Goal: Go to known website: Go to known website

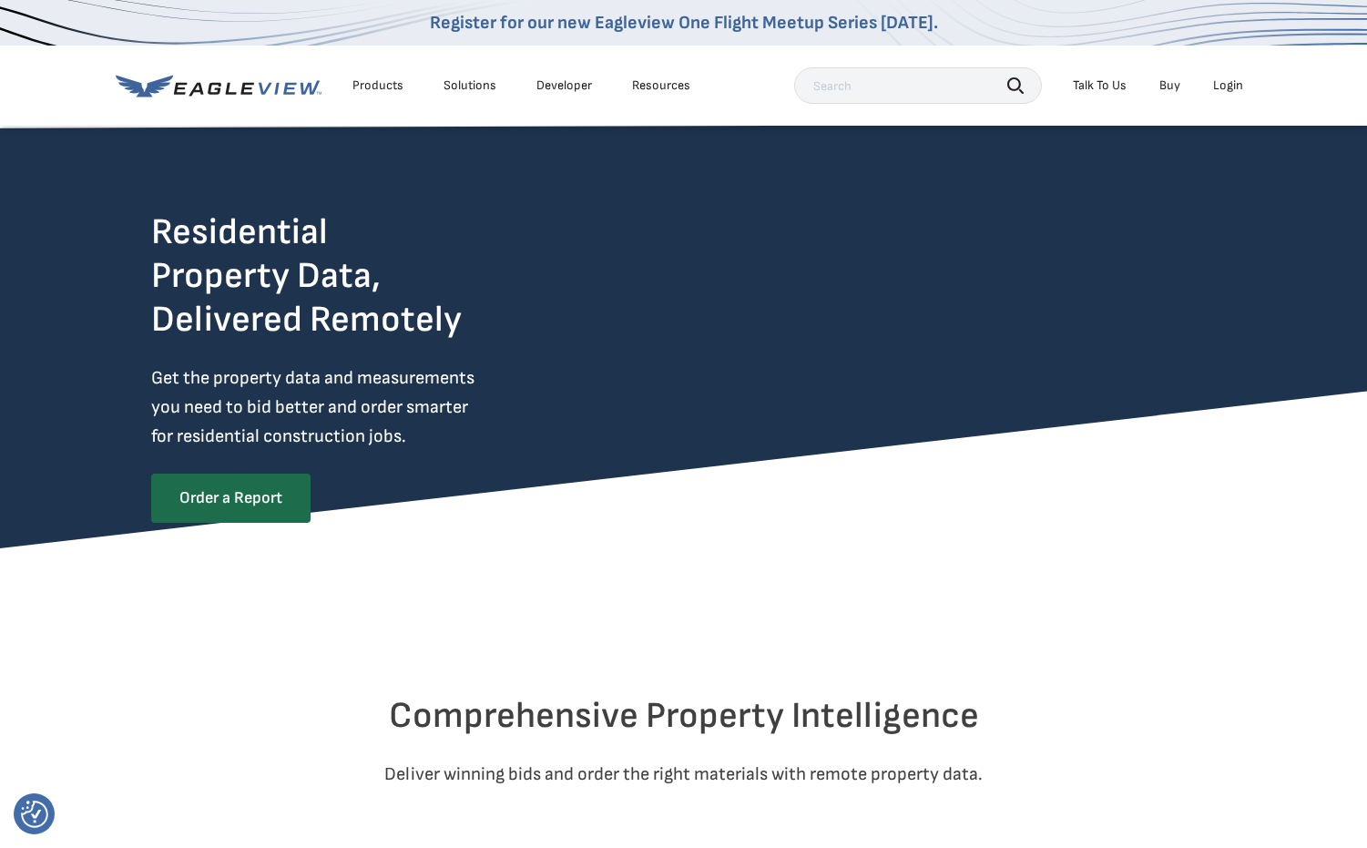
click at [1225, 84] on div "Login" at bounding box center [1228, 85] width 30 height 16
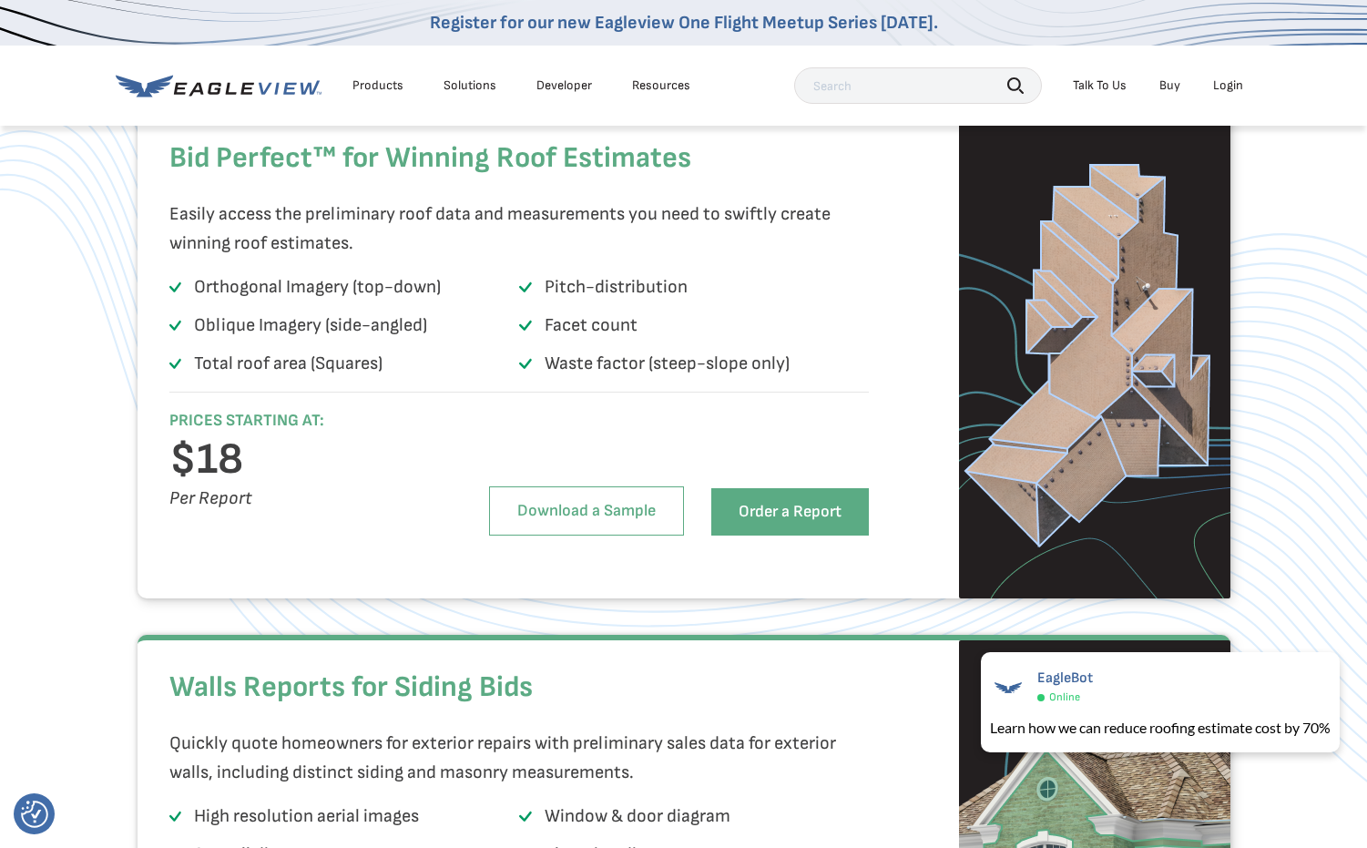
scroll to position [1275, 0]
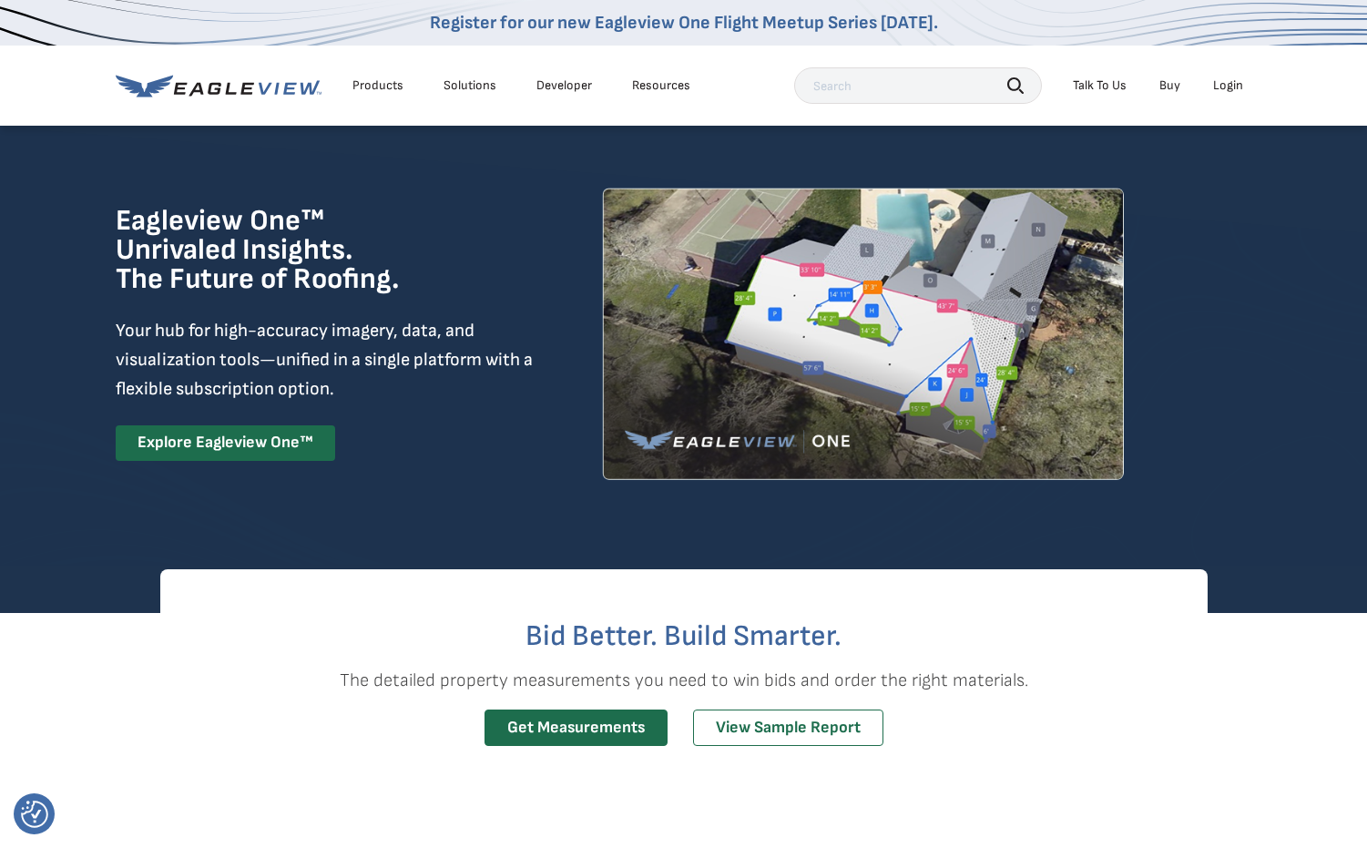
click at [1221, 86] on div "Login" at bounding box center [1228, 85] width 30 height 16
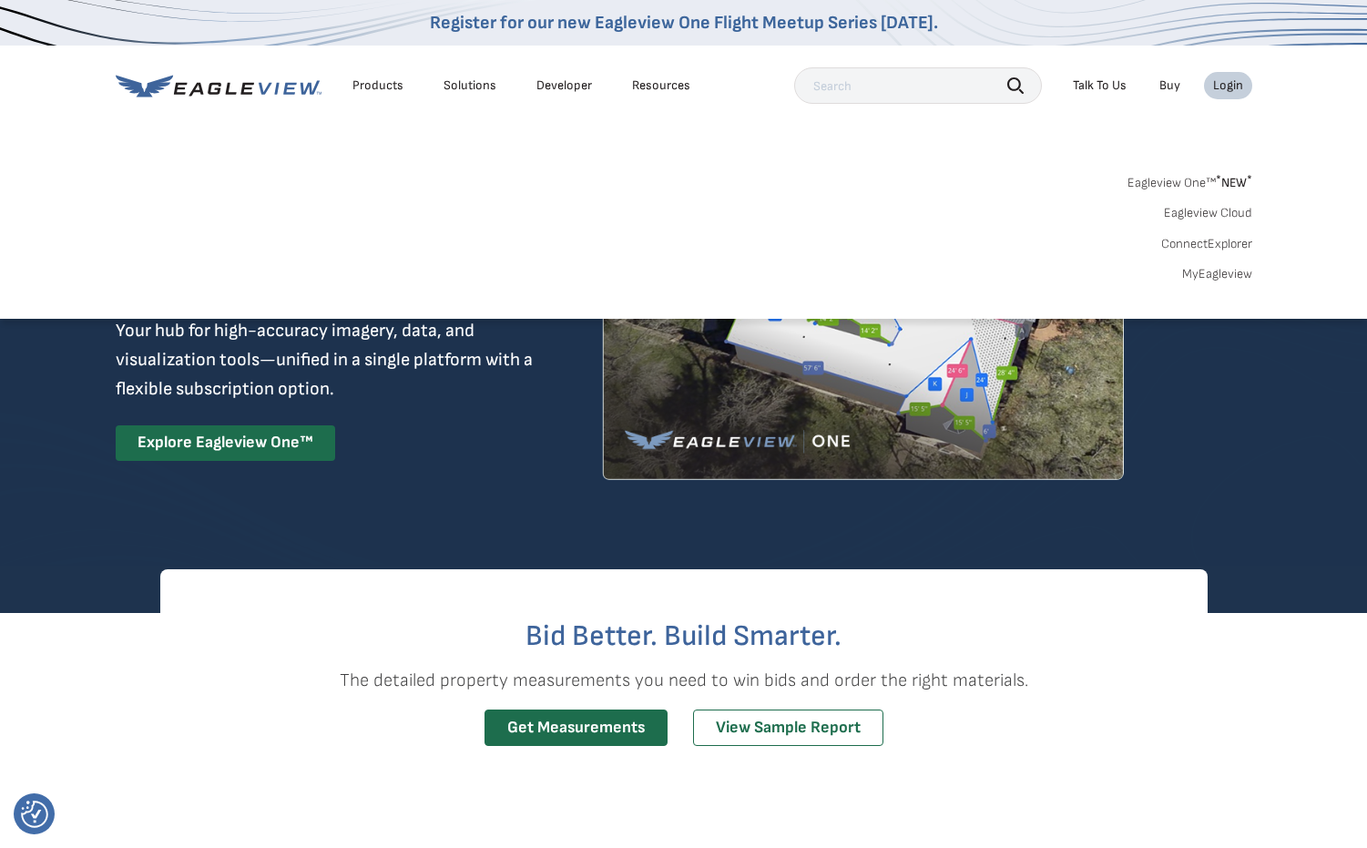
click at [1195, 177] on link "Eagleview One™ * NEW *" at bounding box center [1189, 179] width 125 height 21
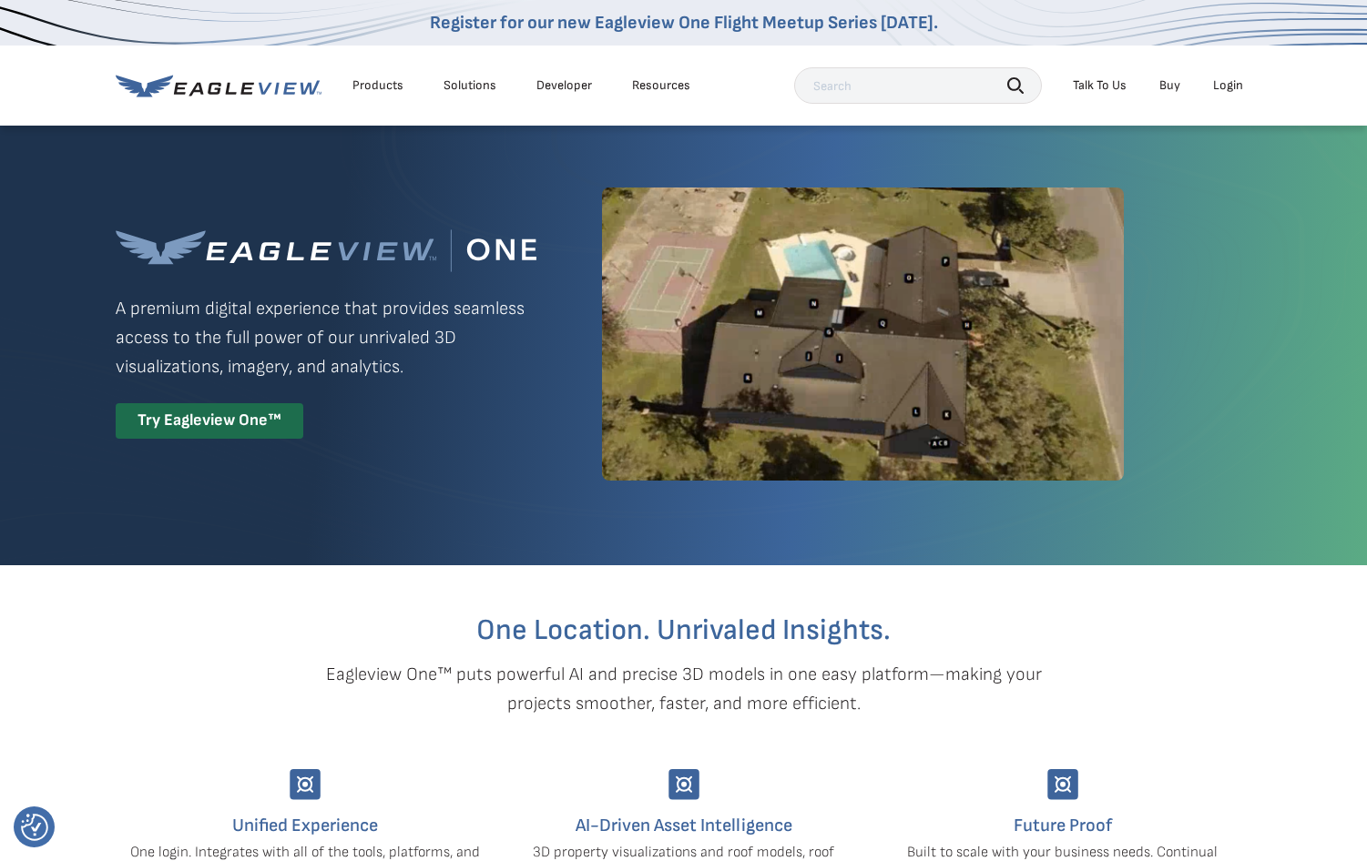
click at [1235, 80] on div "Login" at bounding box center [1228, 85] width 30 height 16
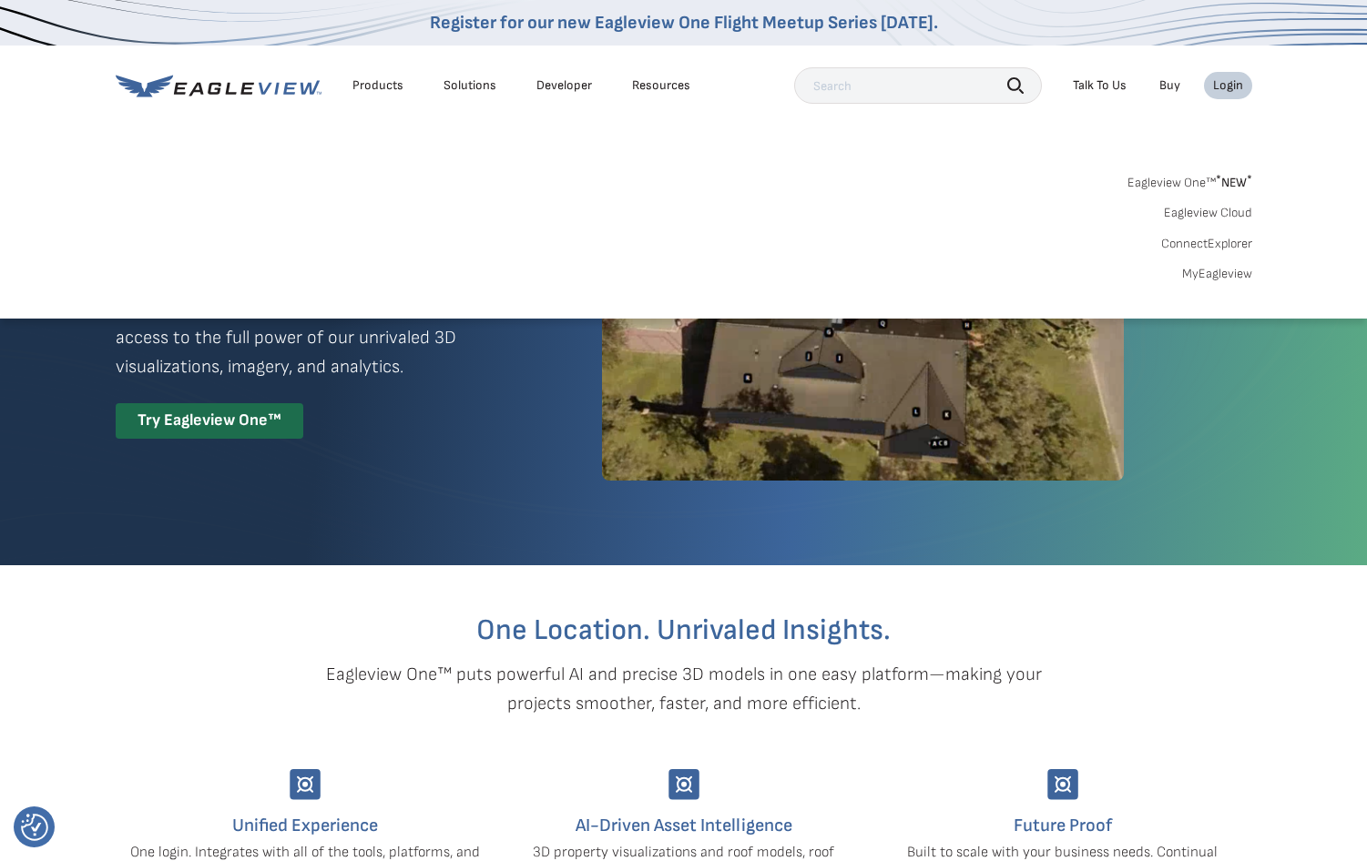
click at [1237, 276] on link "MyEagleview" at bounding box center [1217, 274] width 70 height 16
